Goal: Obtain resource: Download file/media

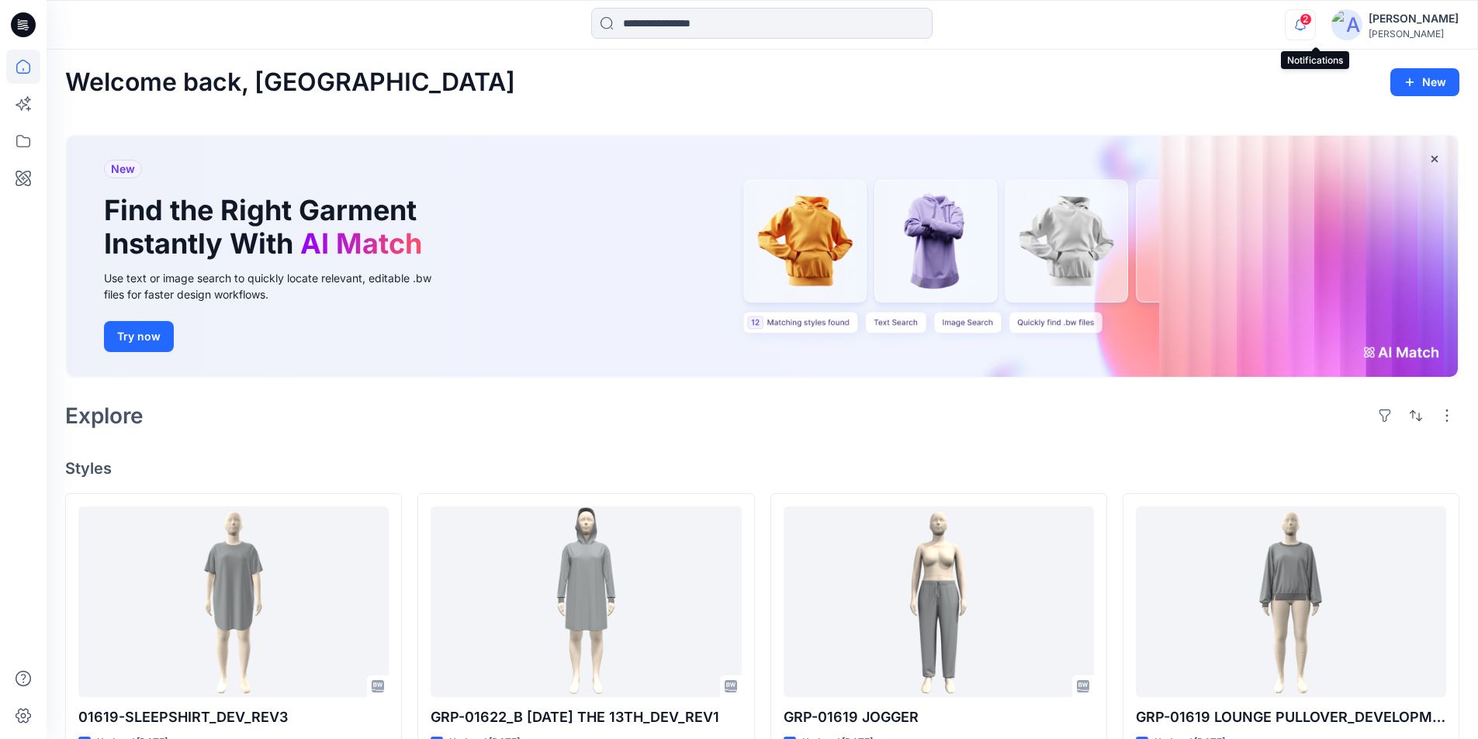
click at [1309, 22] on div "2" at bounding box center [1296, 15] width 25 height 12
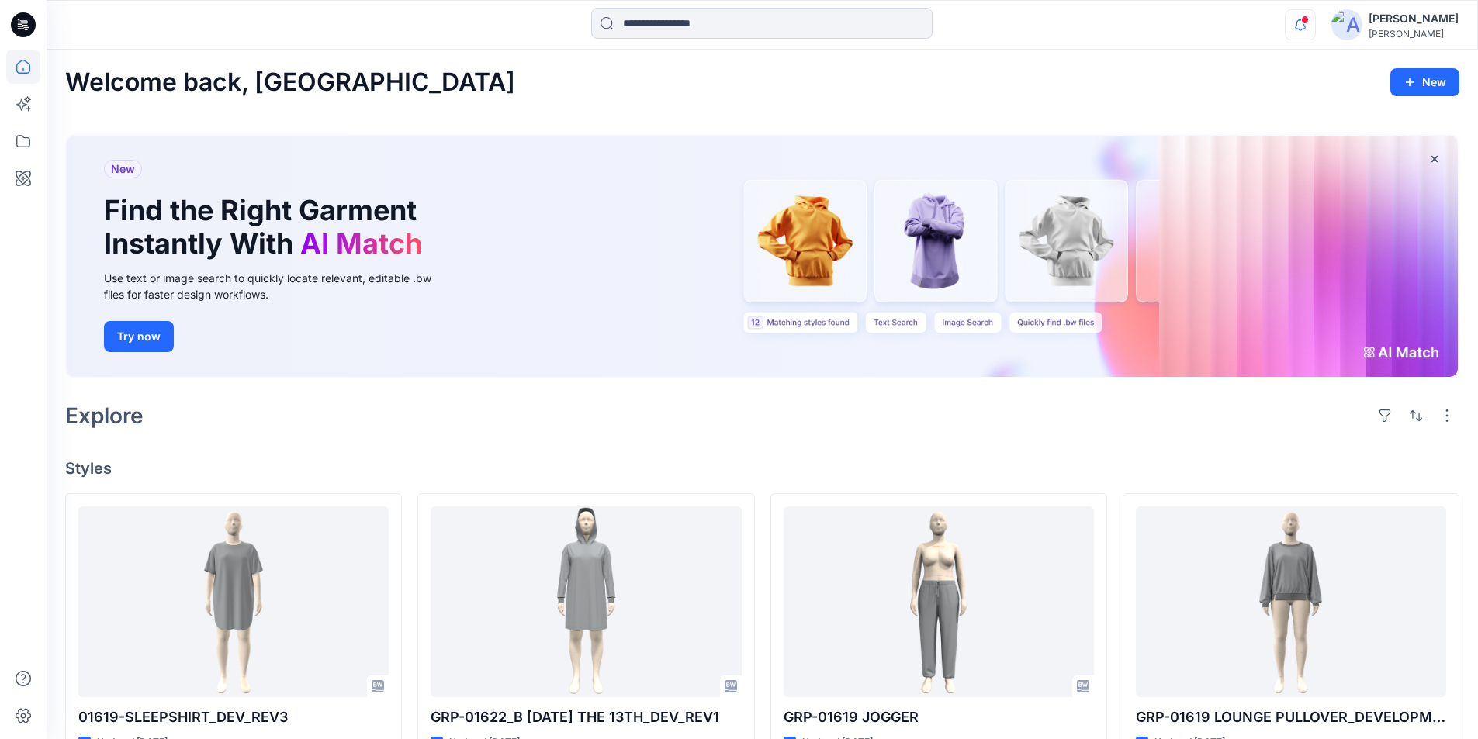
click at [1312, 19] on icon "button" at bounding box center [1299, 24] width 29 height 31
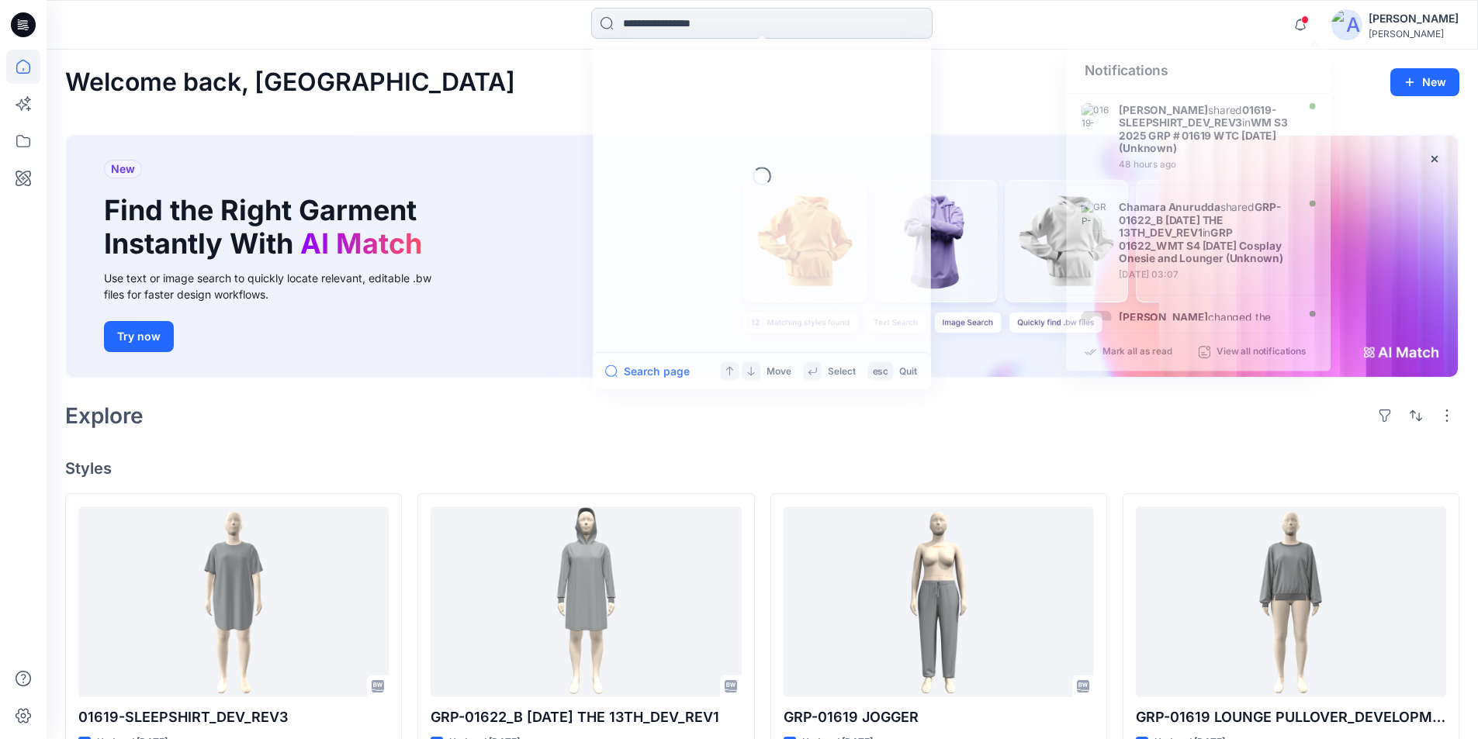
click at [684, 14] on input at bounding box center [761, 23] width 341 height 31
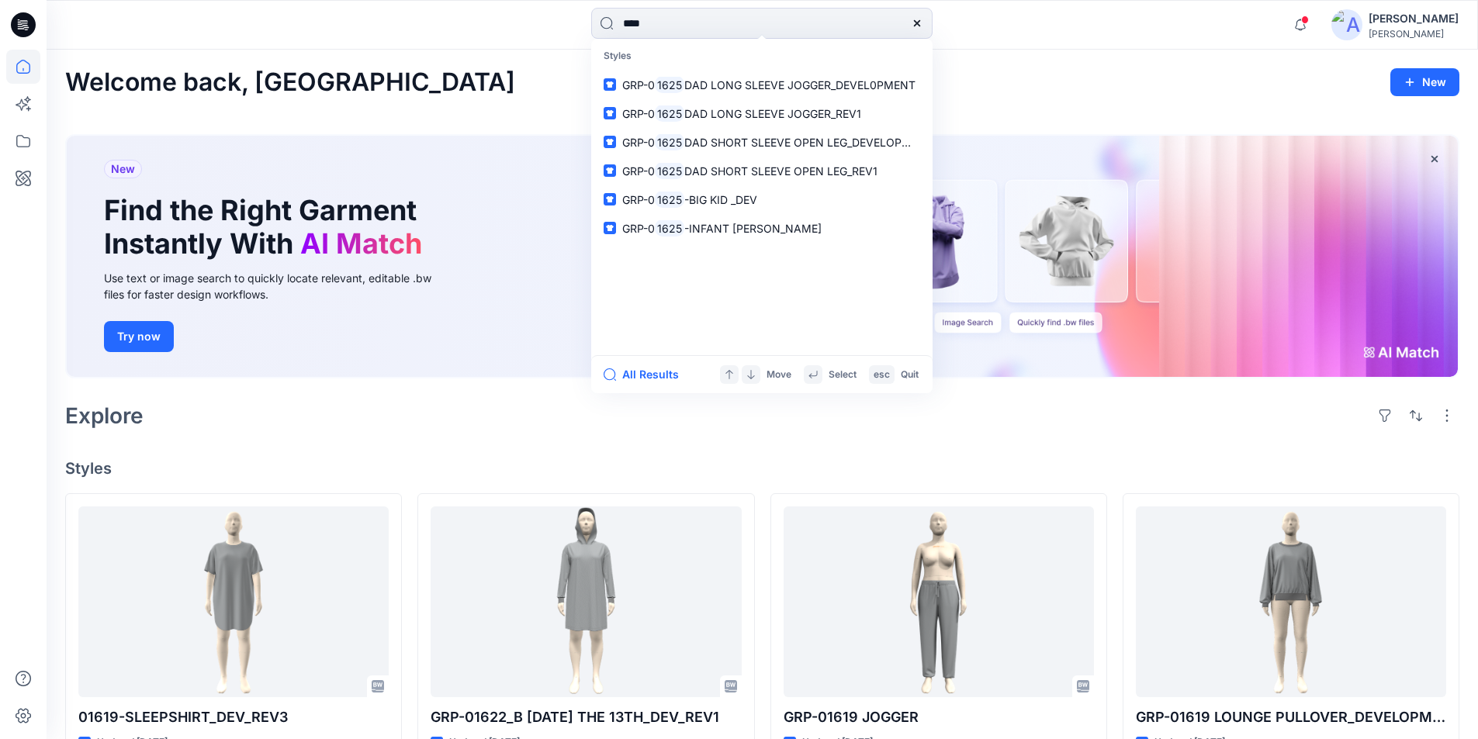
drag, startPoint x: 670, startPoint y: 26, endPoint x: 569, endPoint y: 20, distance: 101.0
click at [569, 20] on div "**** Styles GRP-0 1625 DAD LONG SLEEVE JOGGER_DEVEL0PMENT GRP-0 1625 DAD LONG S…" at bounding box center [761, 25] width 715 height 34
type input "****"
click at [719, 196] on span "-BIG KID _DEV" at bounding box center [720, 199] width 73 height 13
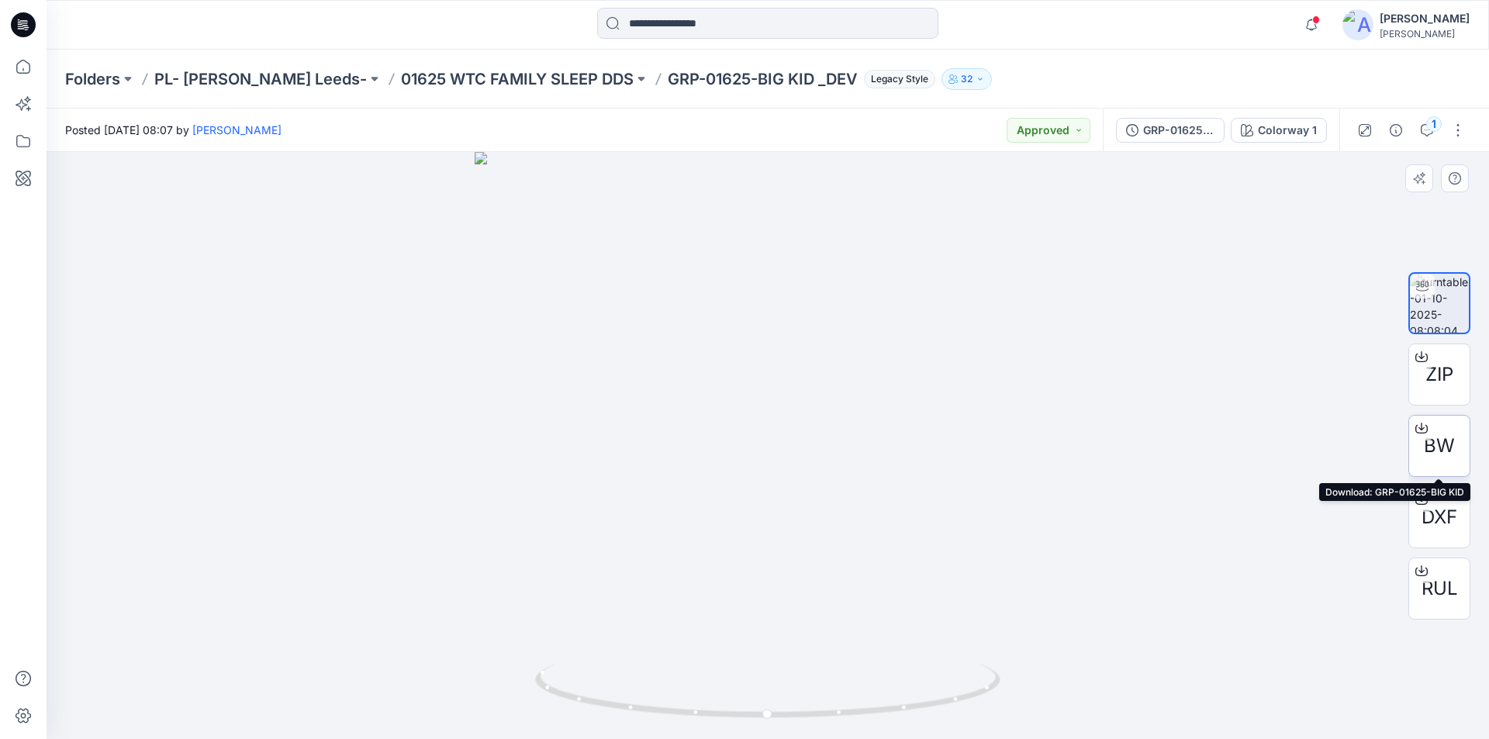
click at [1418, 425] on icon at bounding box center [1422, 428] width 12 height 12
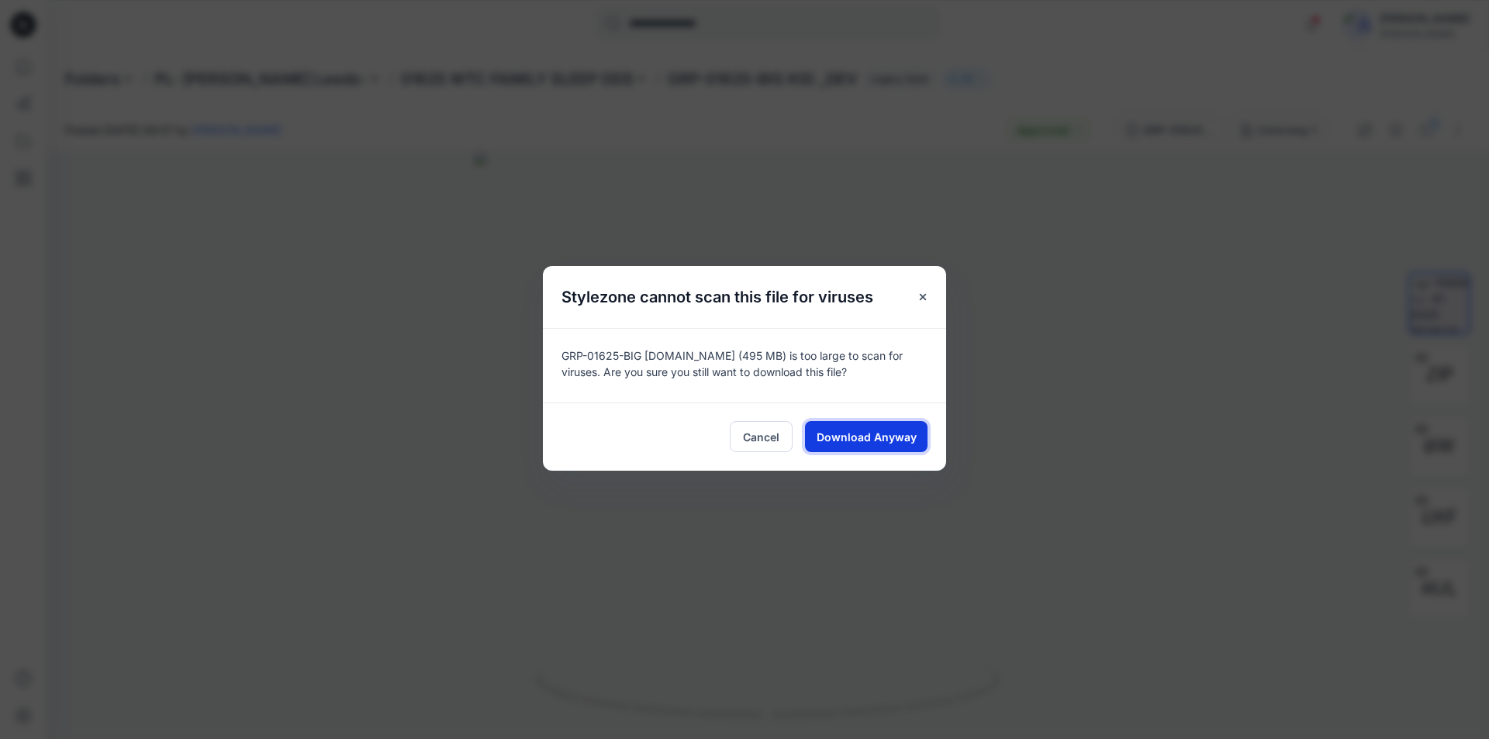
click at [892, 434] on span "Download Anyway" at bounding box center [867, 437] width 100 height 16
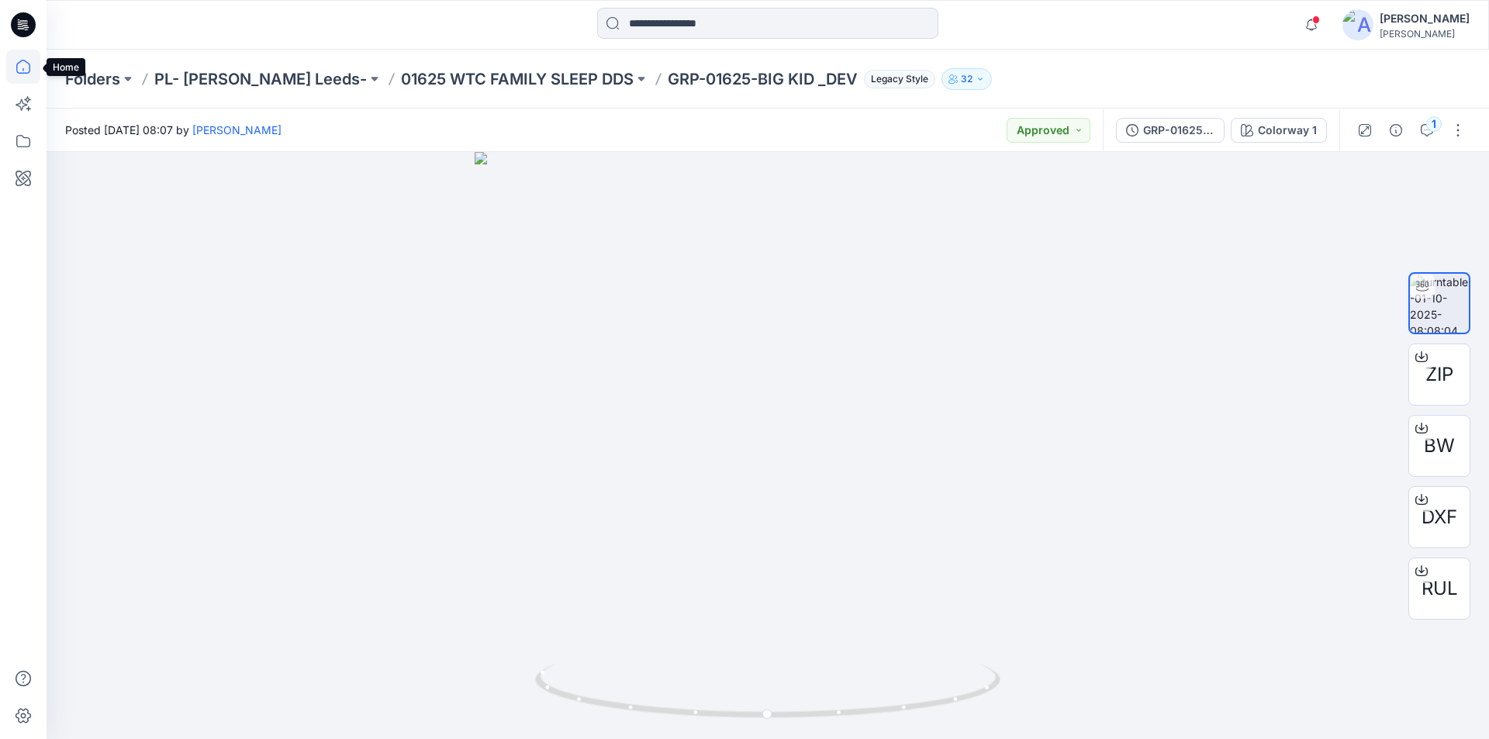
click at [16, 60] on icon at bounding box center [23, 67] width 34 height 34
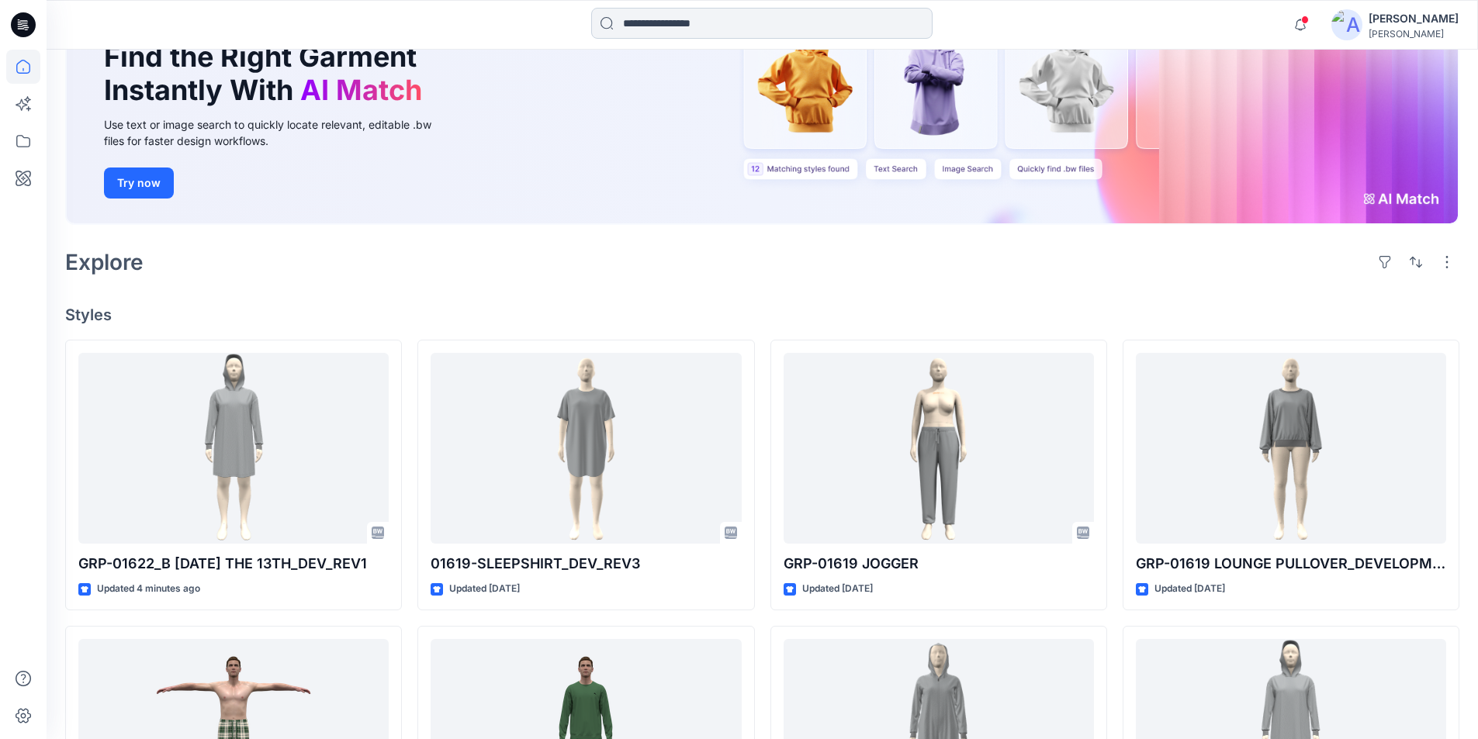
scroll to position [78, 0]
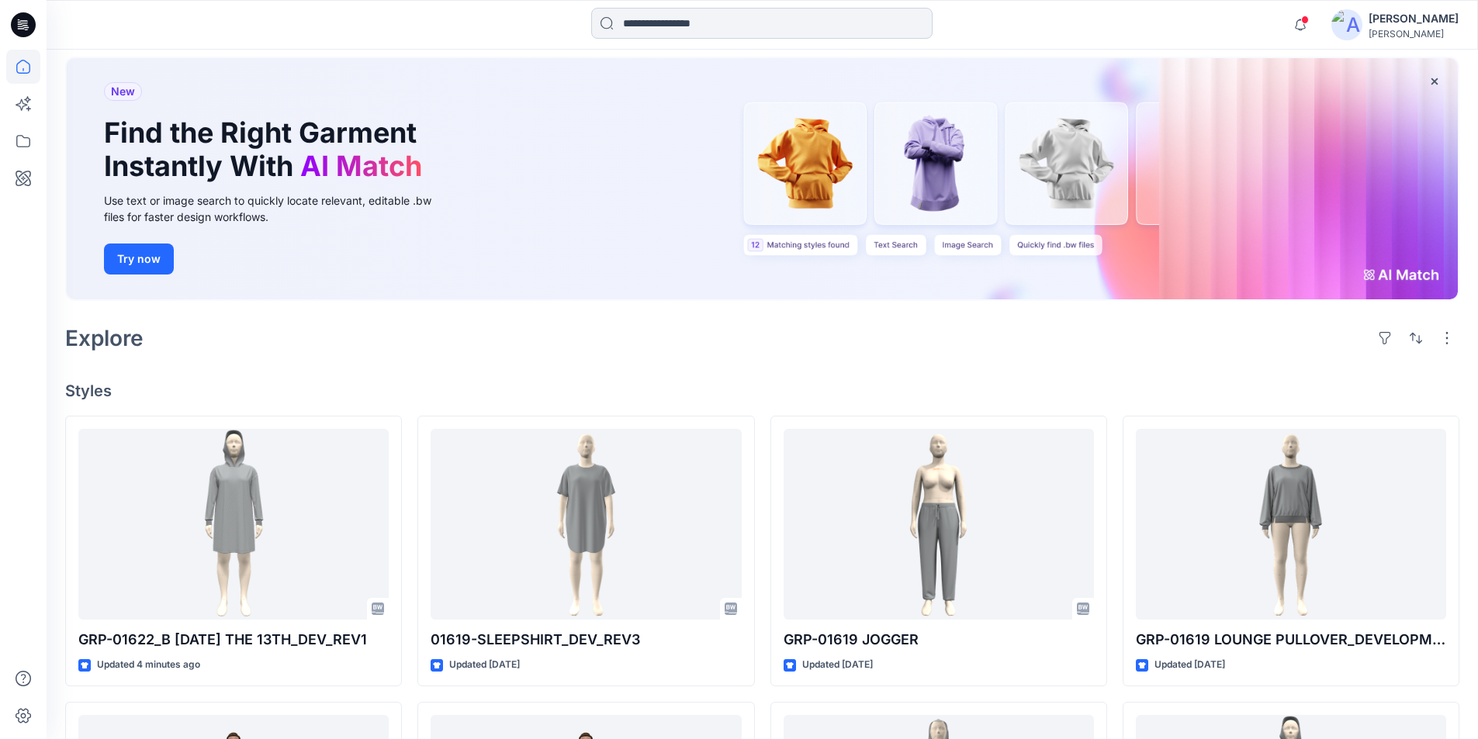
click at [763, 27] on input at bounding box center [761, 23] width 341 height 31
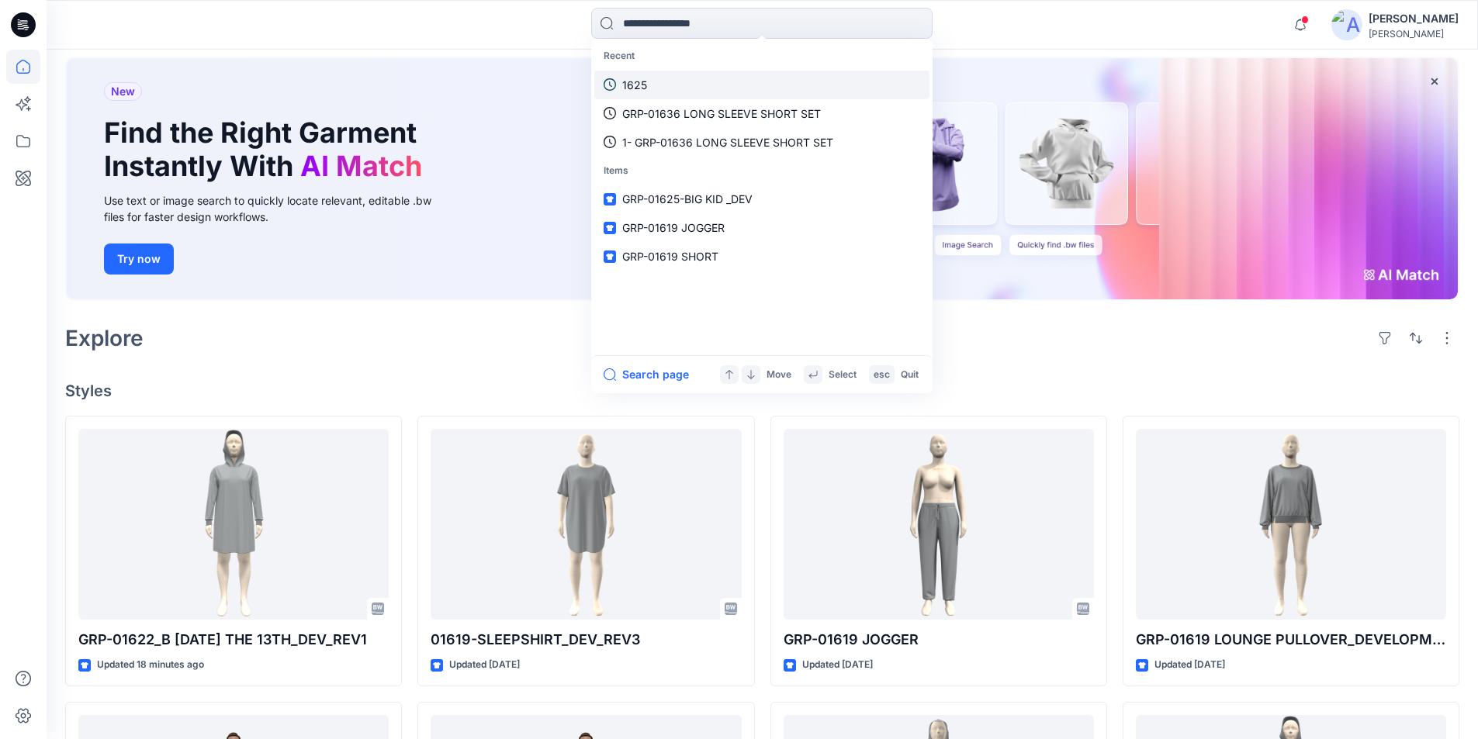
click at [680, 92] on link "1625" at bounding box center [761, 85] width 335 height 29
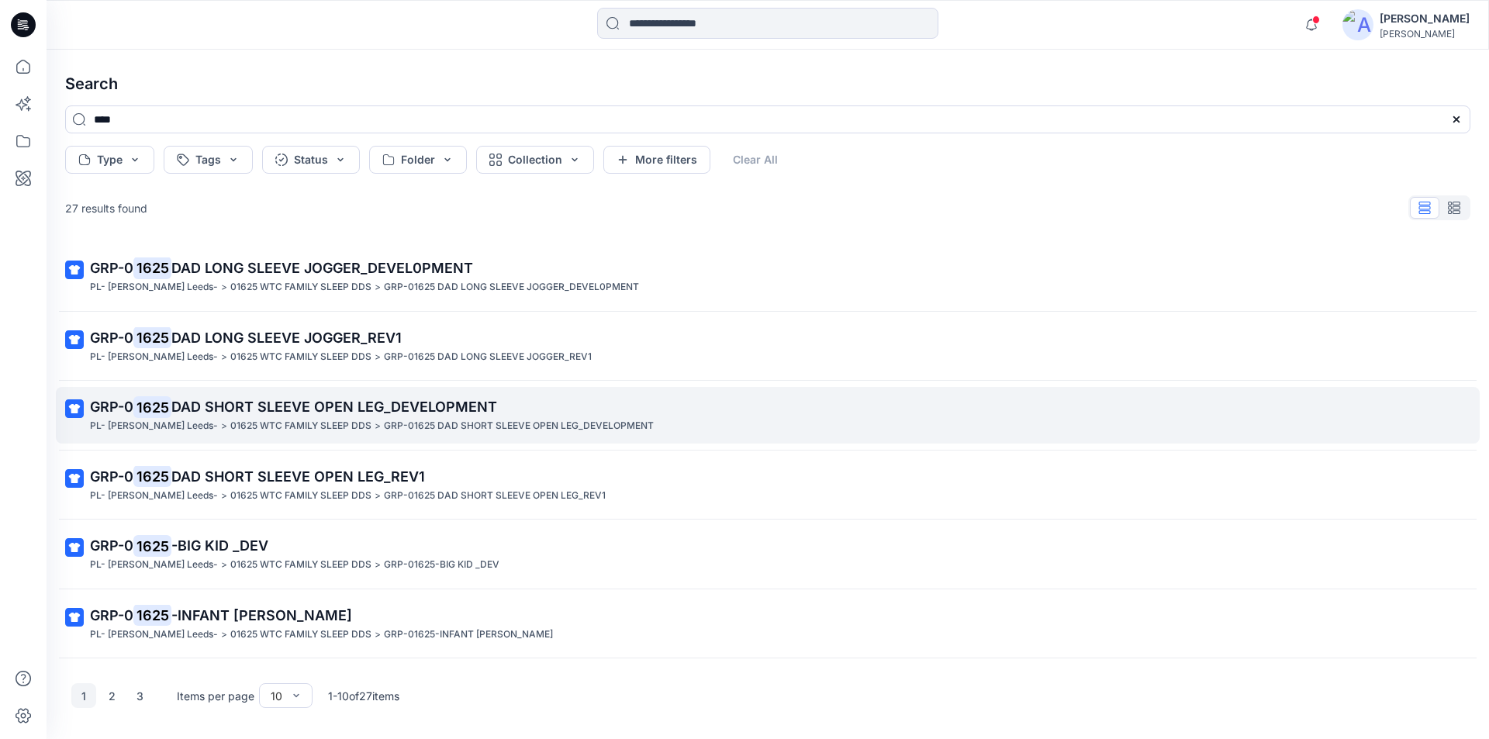
click at [273, 411] on span "DAD SHORT SLEEVE OPEN LEG_DEVELOPMENT" at bounding box center [334, 407] width 326 height 16
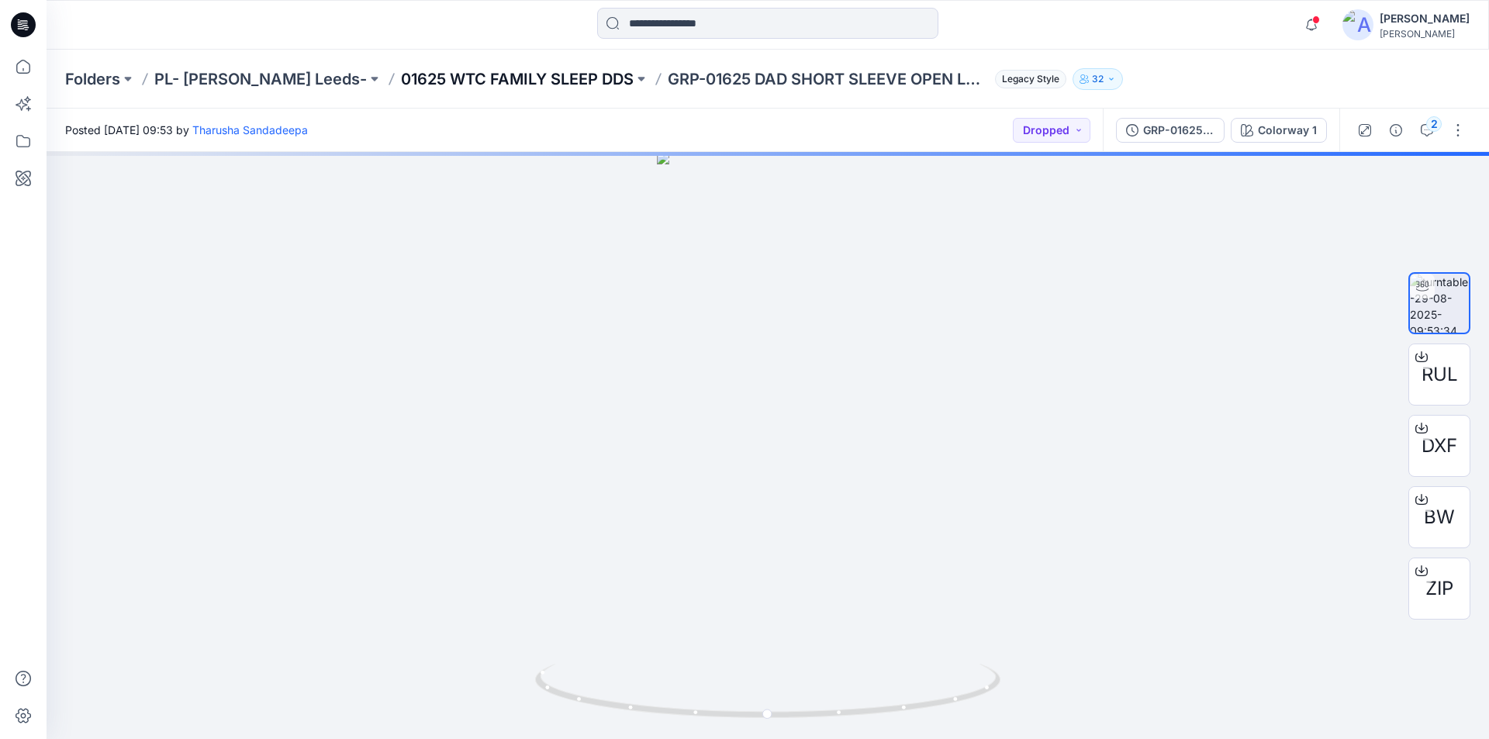
click at [439, 77] on p "01625 WTC FAMILY SLEEP DDS" at bounding box center [517, 79] width 233 height 22
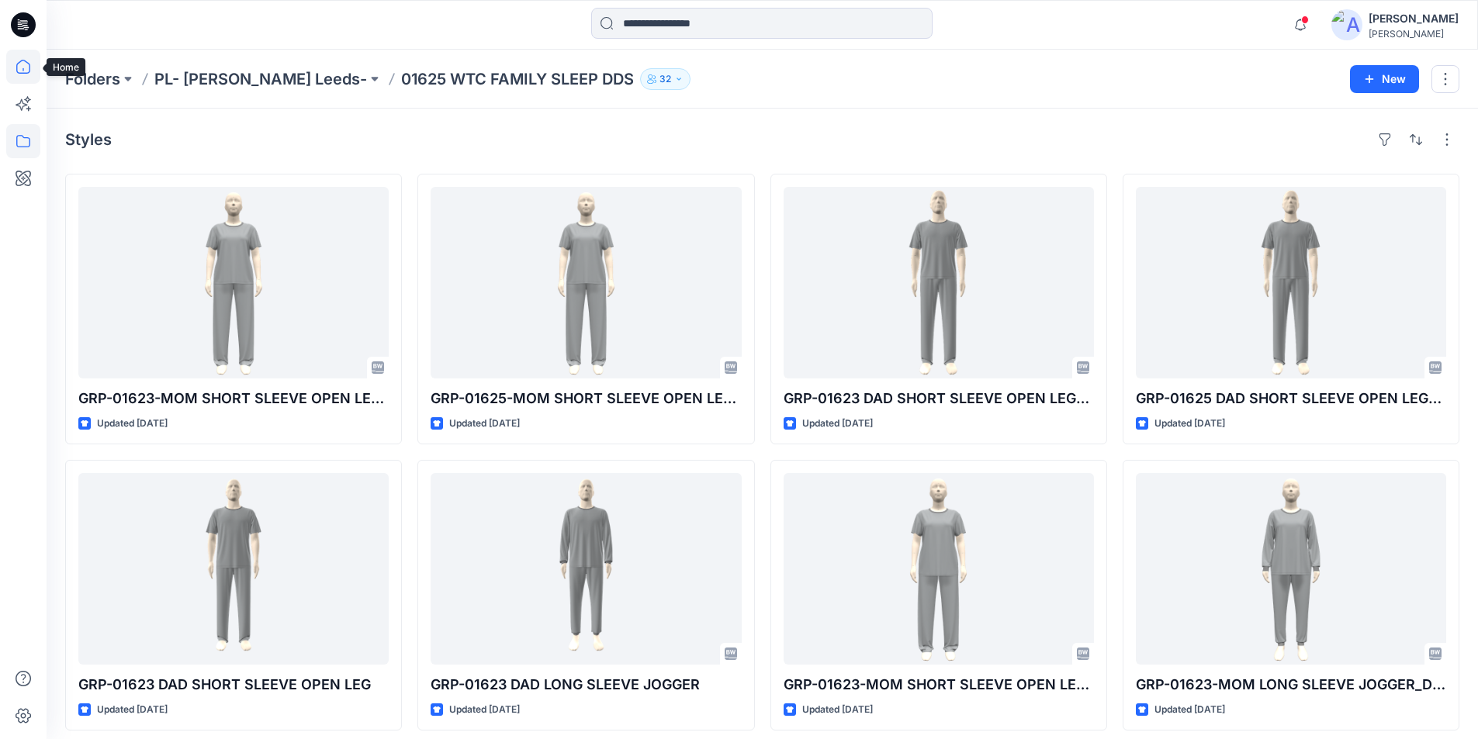
click at [21, 71] on icon at bounding box center [23, 67] width 34 height 34
